Goal: Information Seeking & Learning: Understand process/instructions

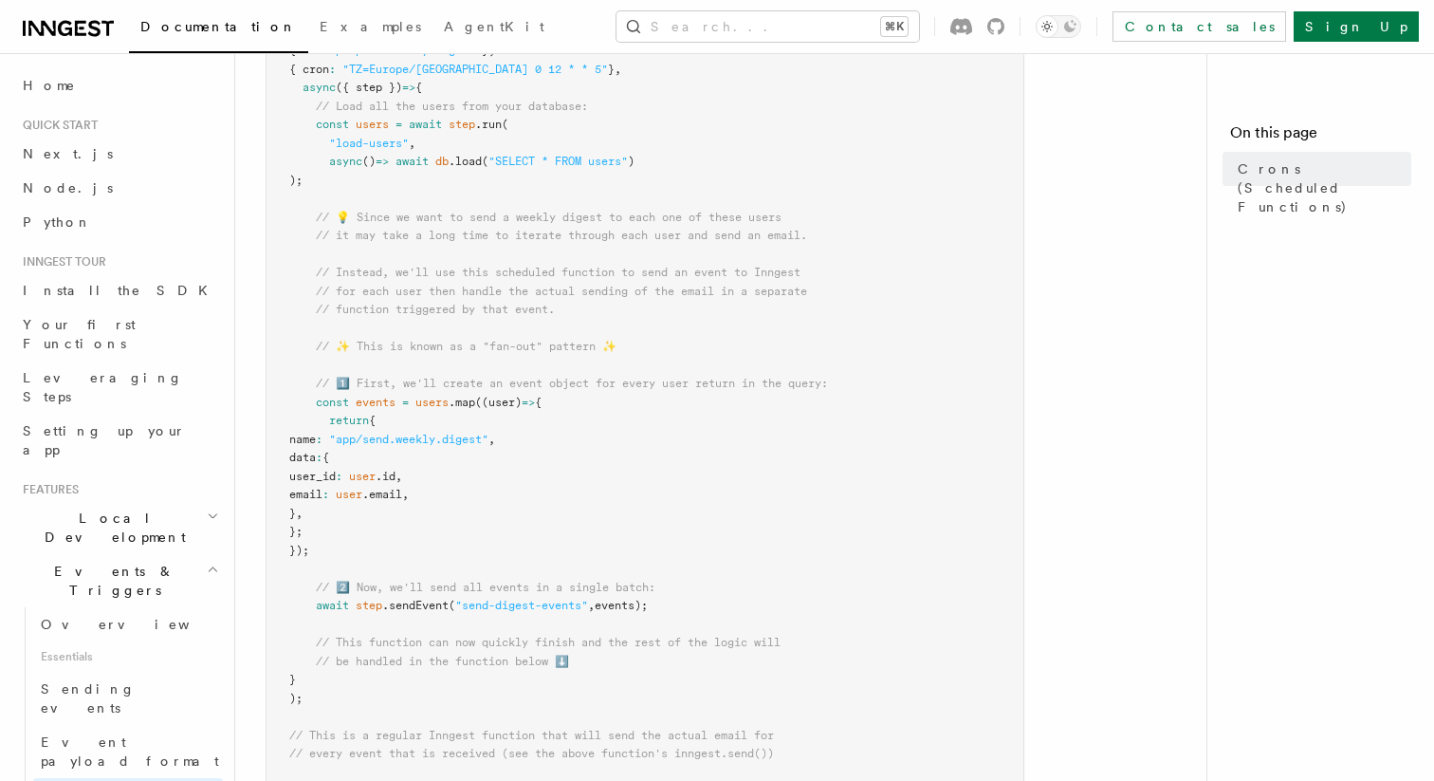
scroll to position [444, 0]
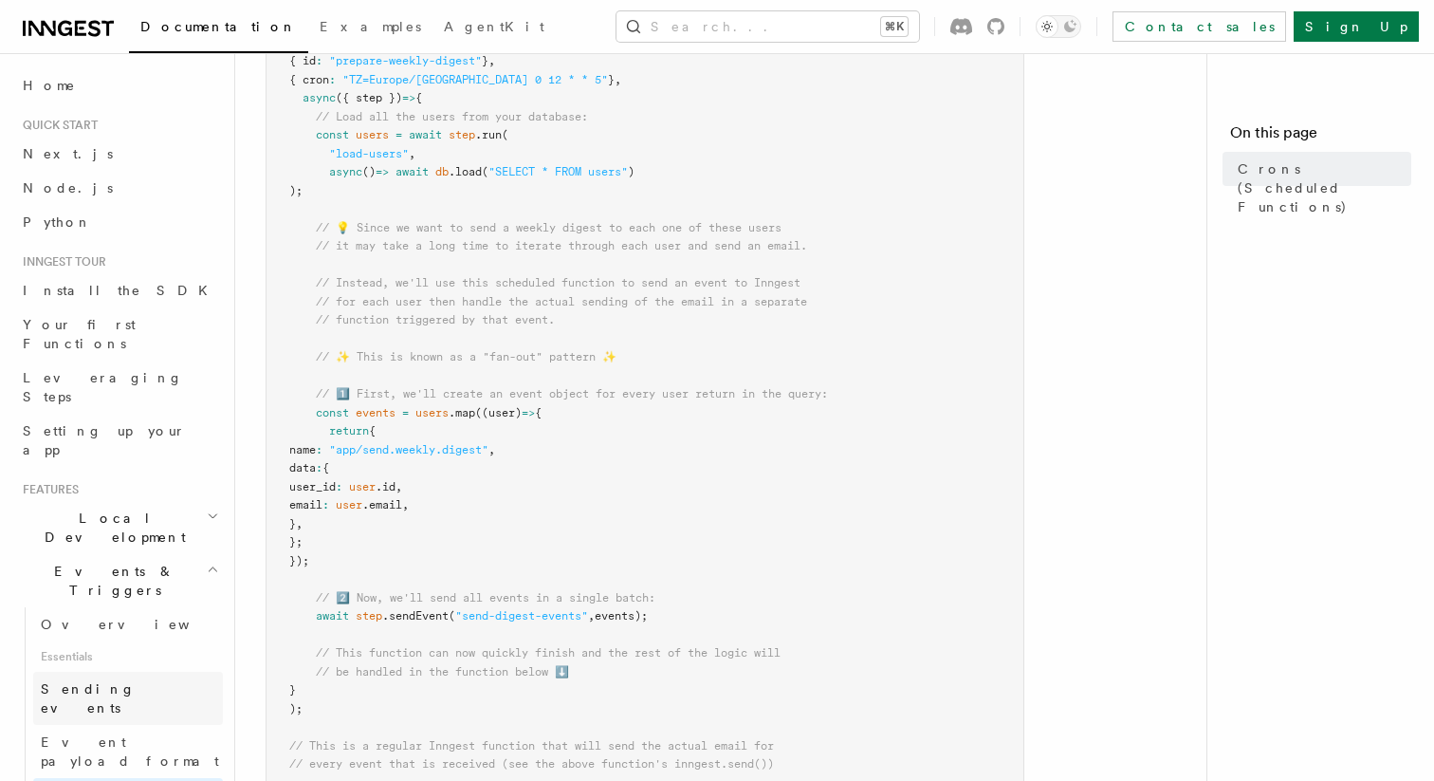
click at [128, 672] on link "Sending events" at bounding box center [128, 698] width 190 height 53
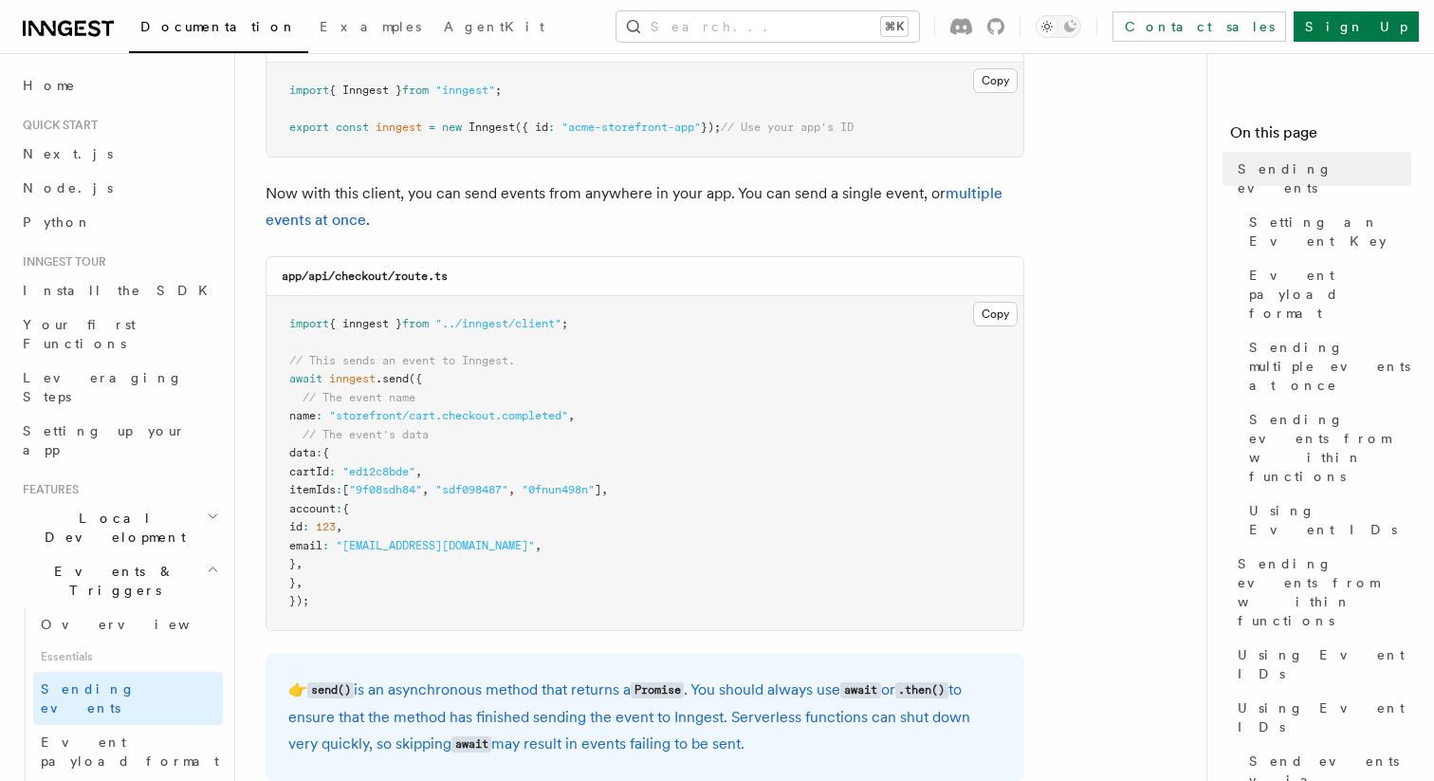
scroll to position [370, 0]
click at [131, 508] on span "Local Development" at bounding box center [111, 527] width 192 height 38
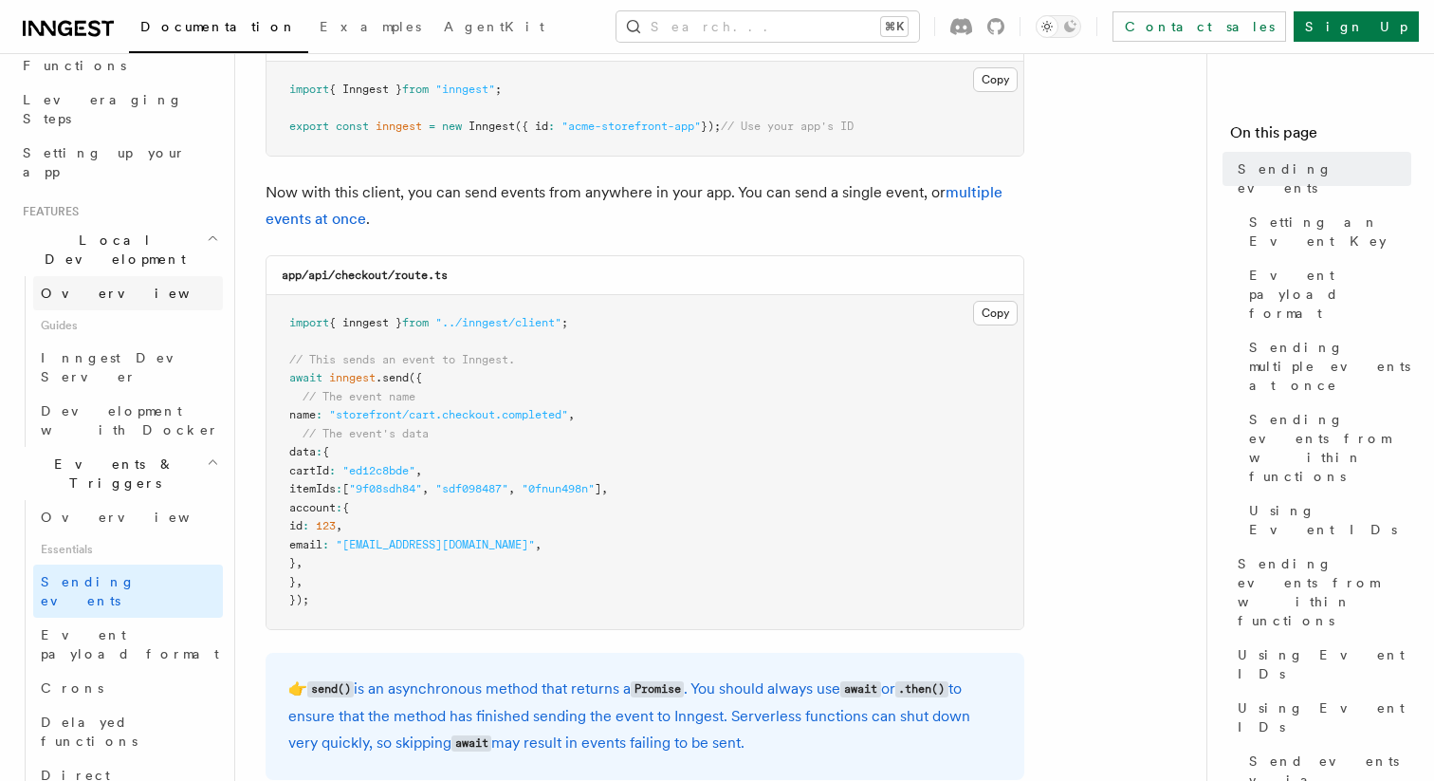
scroll to position [285, 0]
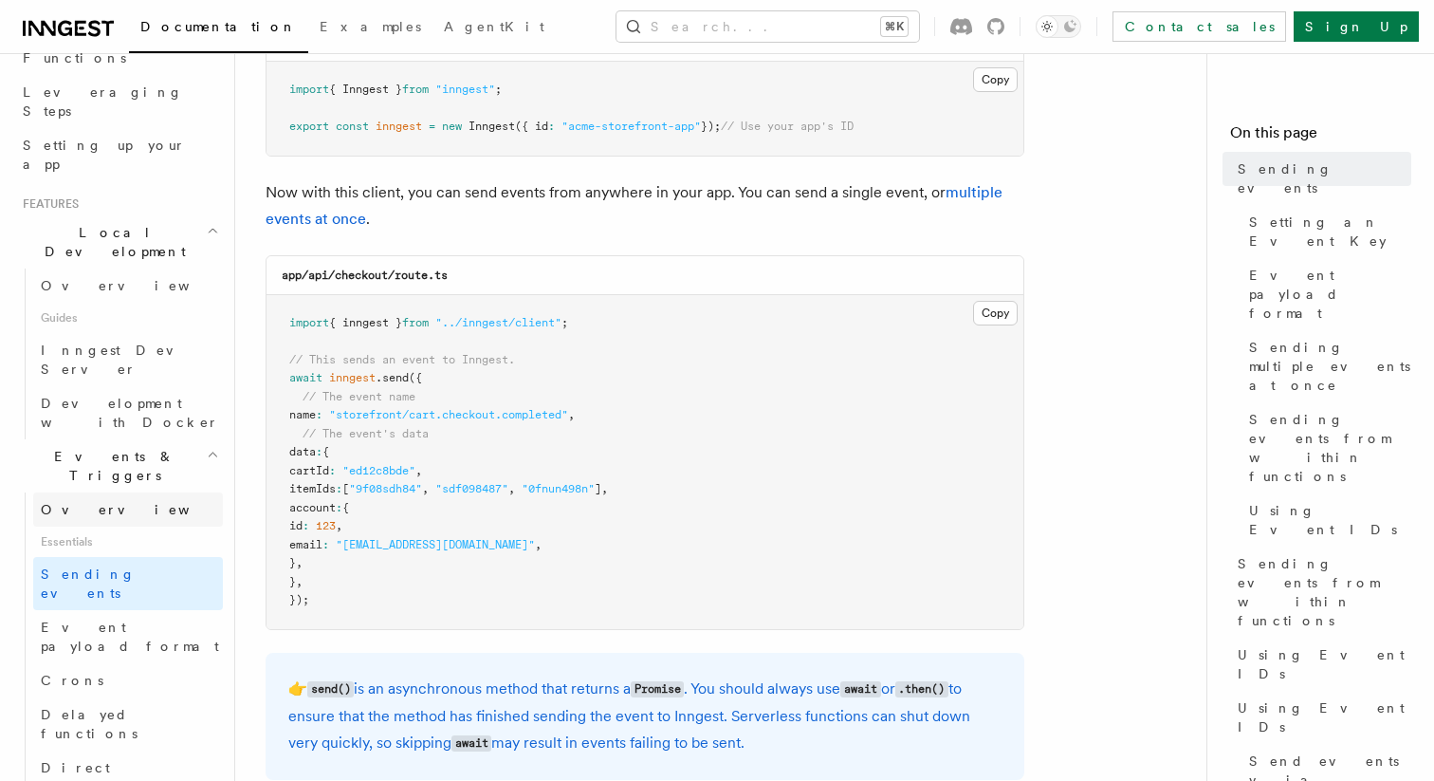
click at [119, 492] on link "Overview" at bounding box center [128, 509] width 190 height 34
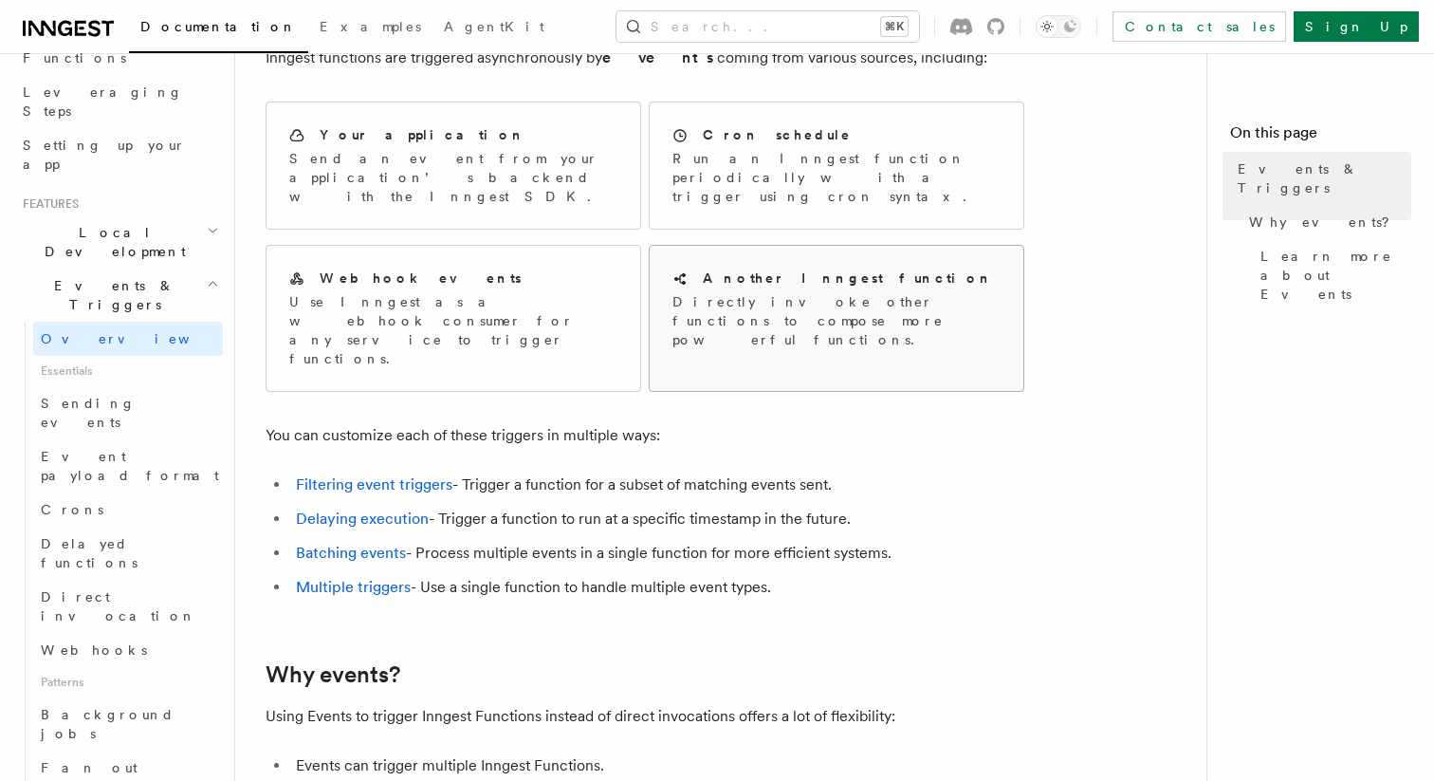
scroll to position [118, 0]
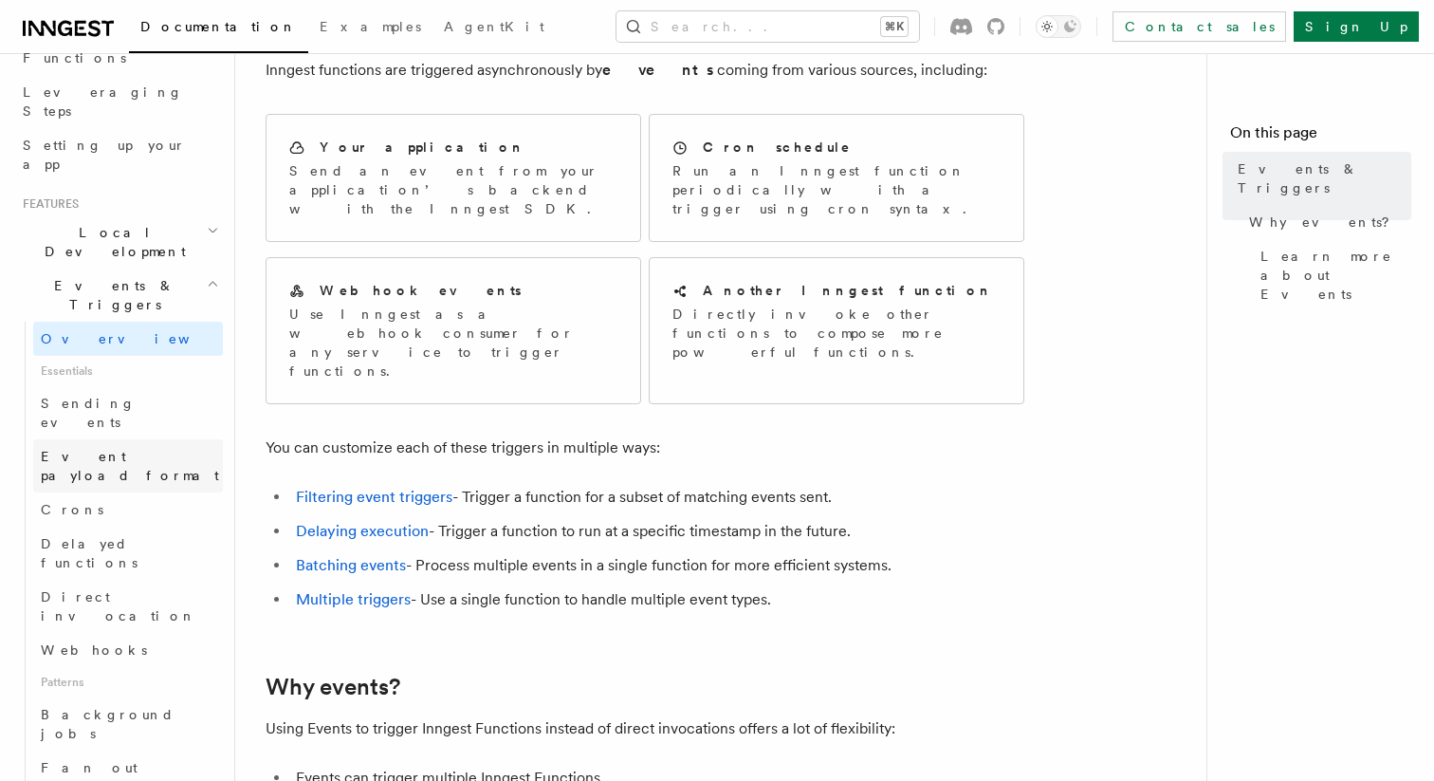
click at [112, 449] on span "Event payload format" at bounding box center [130, 466] width 178 height 34
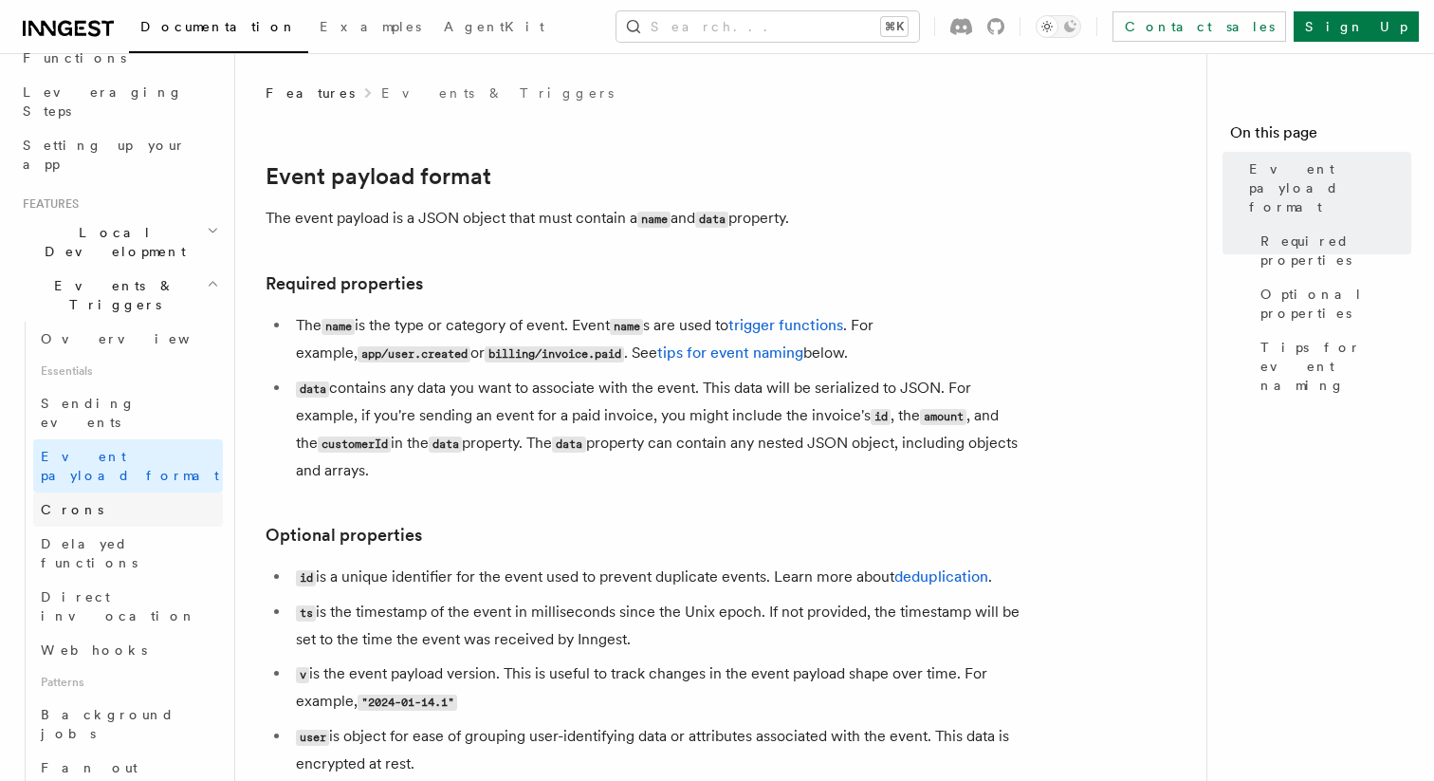
click at [100, 492] on link "Crons" at bounding box center [128, 509] width 190 height 34
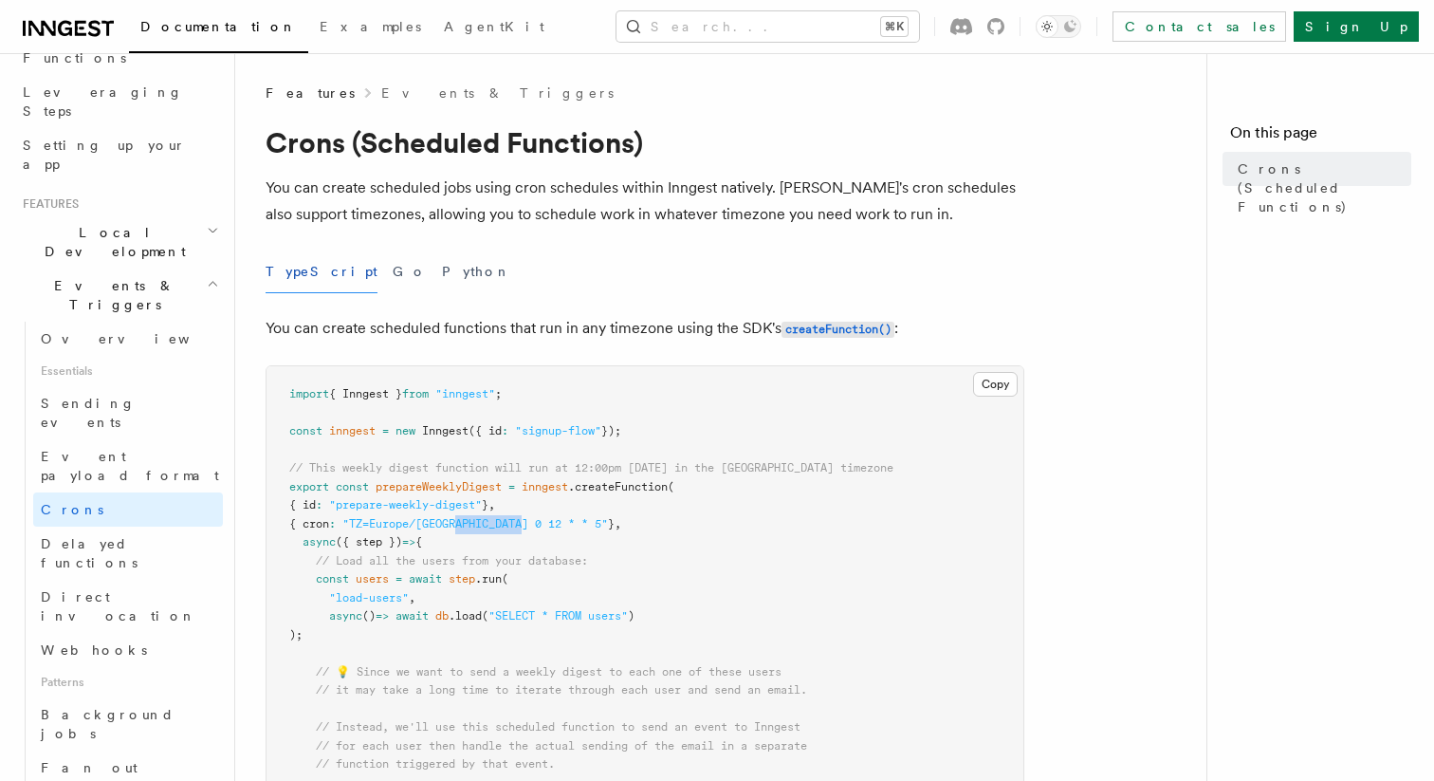
drag, startPoint x: 474, startPoint y: 527, endPoint x: 544, endPoint y: 524, distance: 70.3
click at [544, 524] on span ""TZ=Europe/[GEOGRAPHIC_DATA] 0 12 * * 5"" at bounding box center [475, 523] width 266 height 13
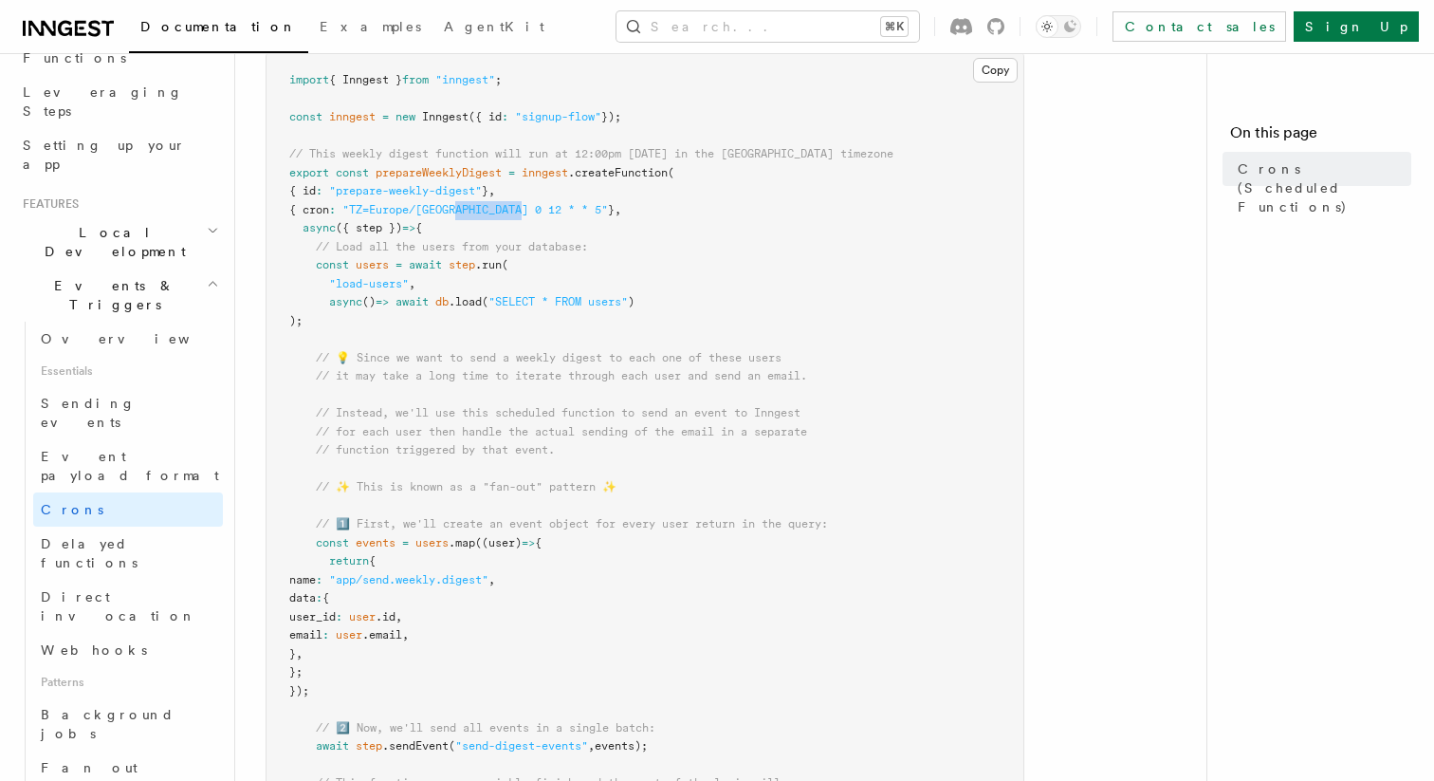
scroll to position [317, 0]
click at [819, 274] on pre "import { Inngest } from "inngest" ; const inngest = new Inngest ({ id : "signup…" at bounding box center [645, 632] width 757 height 1167
click at [524, 258] on pre "import { Inngest } from "inngest" ; const inngest = new Inngest ({ id : "signup…" at bounding box center [645, 632] width 757 height 1167
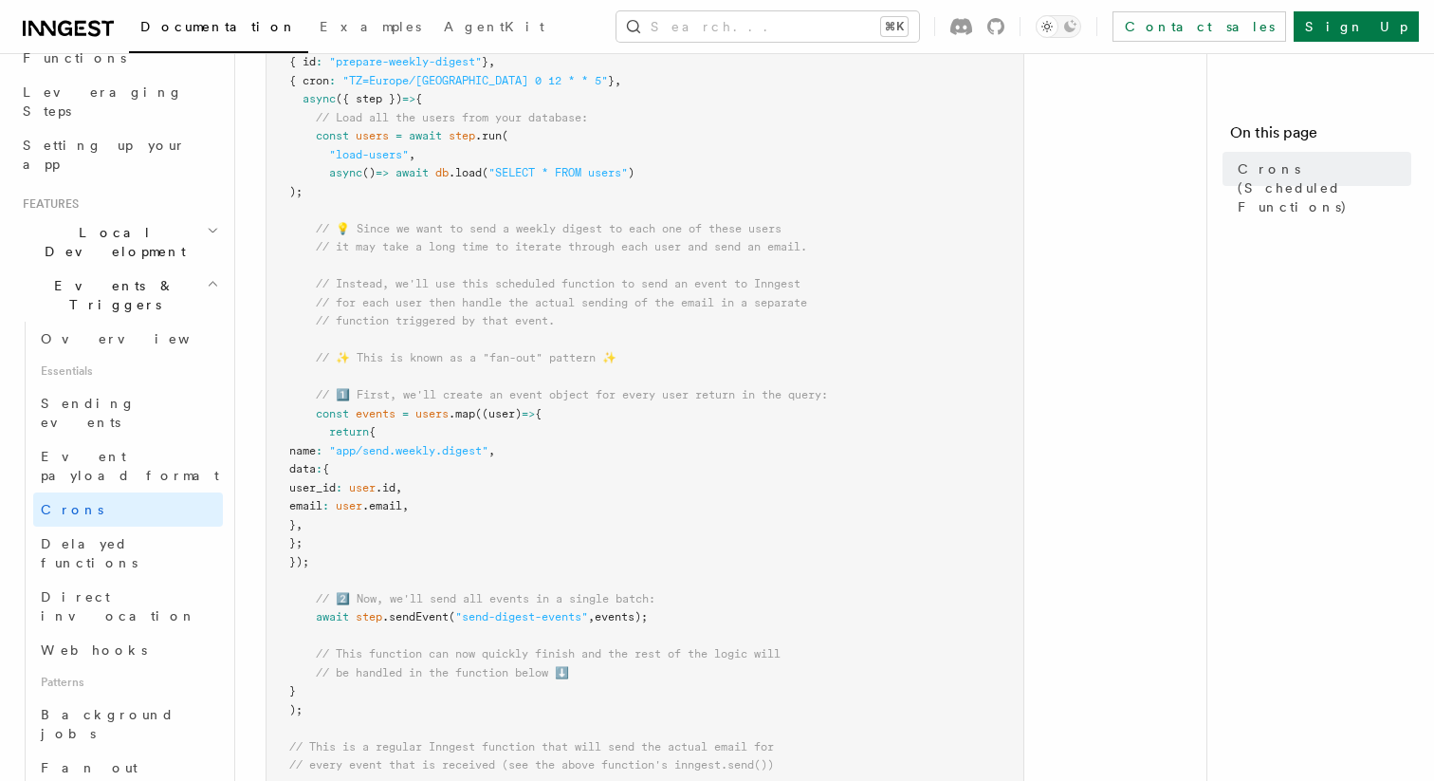
scroll to position [447, 0]
drag, startPoint x: 419, startPoint y: 394, endPoint x: 724, endPoint y: 399, distance: 304.5
click at [724, 400] on pre "import { Inngest } from "inngest" ; const inngest = new Inngest ({ id : "signup…" at bounding box center [645, 502] width 757 height 1167
click at [724, 399] on pre "import { Inngest } from "inngest" ; const inngest = new Inngest ({ id : "signup…" at bounding box center [645, 502] width 757 height 1167
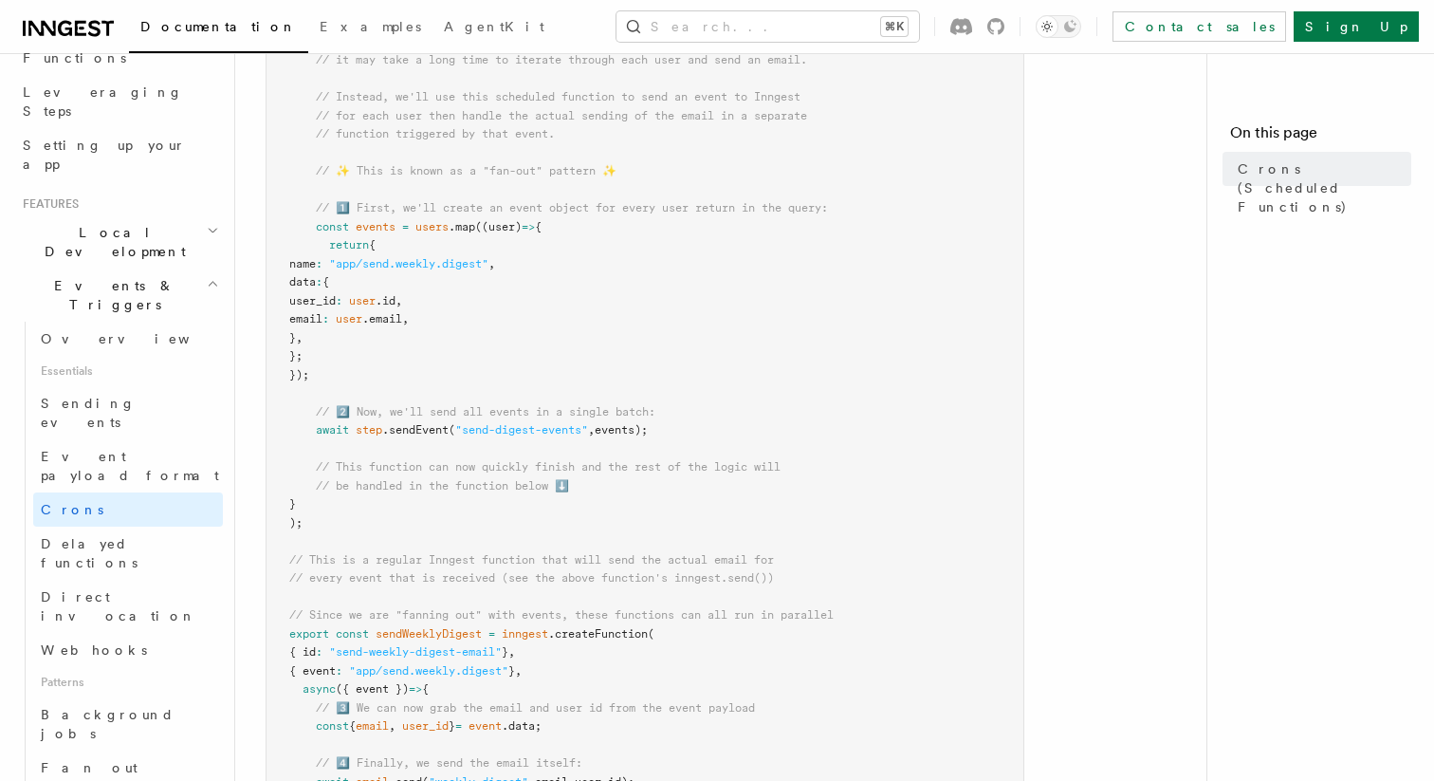
scroll to position [629, 0]
